Goal: Task Accomplishment & Management: Manage account settings

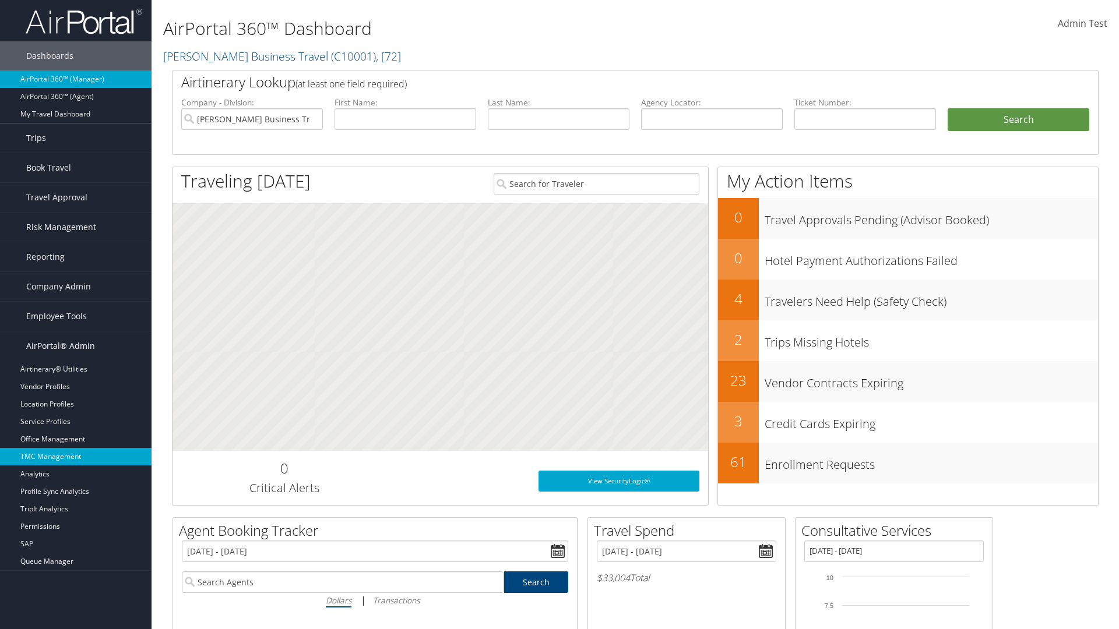
click at [76, 457] on link "TMC Management" at bounding box center [75, 456] width 151 height 17
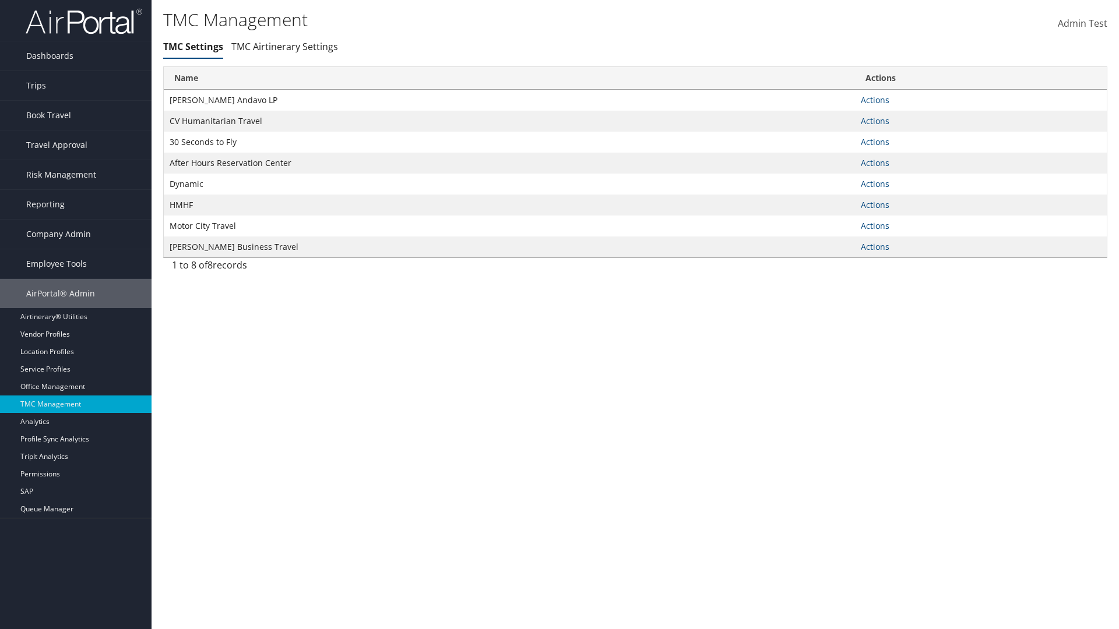
click at [875, 100] on link "Actions" at bounding box center [875, 99] width 29 height 11
click at [0, 0] on link "Manage Travel Offices" at bounding box center [0, 0] width 0 height 0
